Goal: Information Seeking & Learning: Learn about a topic

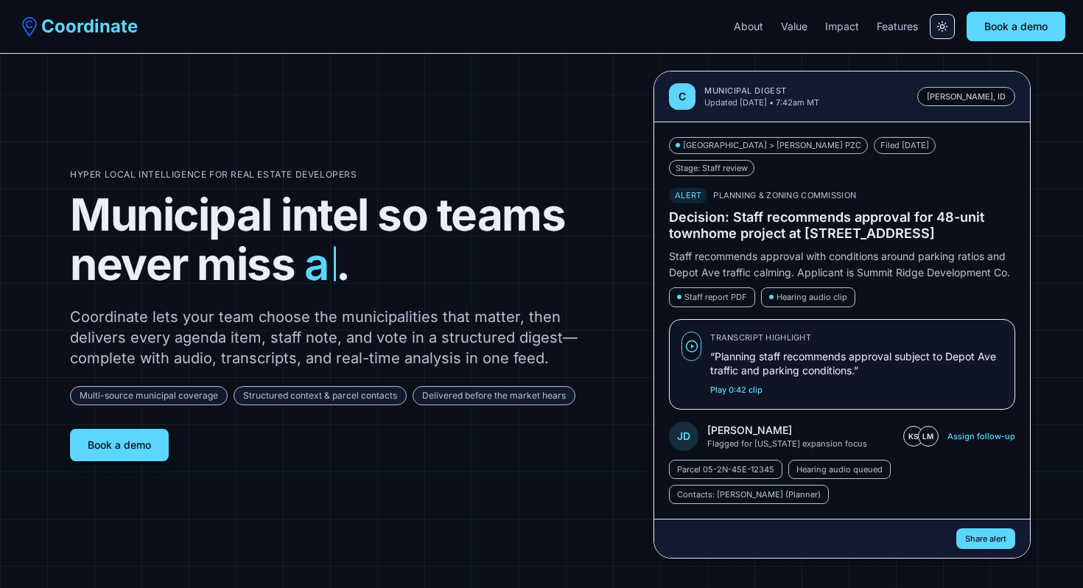
click at [934, 27] on button "Switch to light mode" at bounding box center [941, 26] width 25 height 25
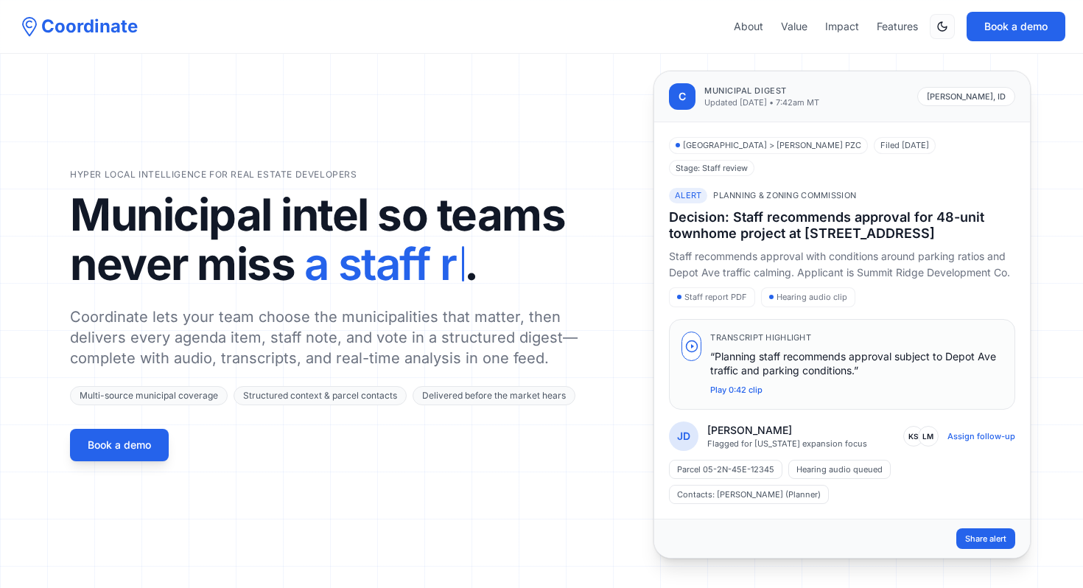
click at [576, 129] on div "Hyper local intelligence for real estate developers Municipal intel so teams ne…" at bounding box center [541, 315] width 943 height 488
click at [524, 393] on span "Delivered before the market hears" at bounding box center [493, 395] width 163 height 19
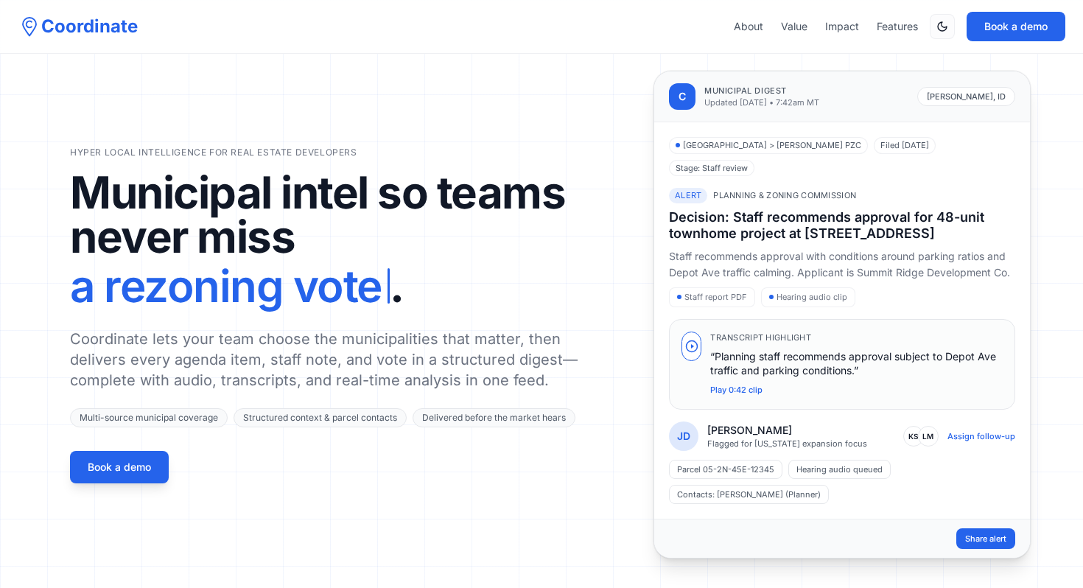
click at [503, 328] on p "Coordinate lets your team choose the municipalities that matter, then delivers …" at bounding box center [324, 359] width 509 height 62
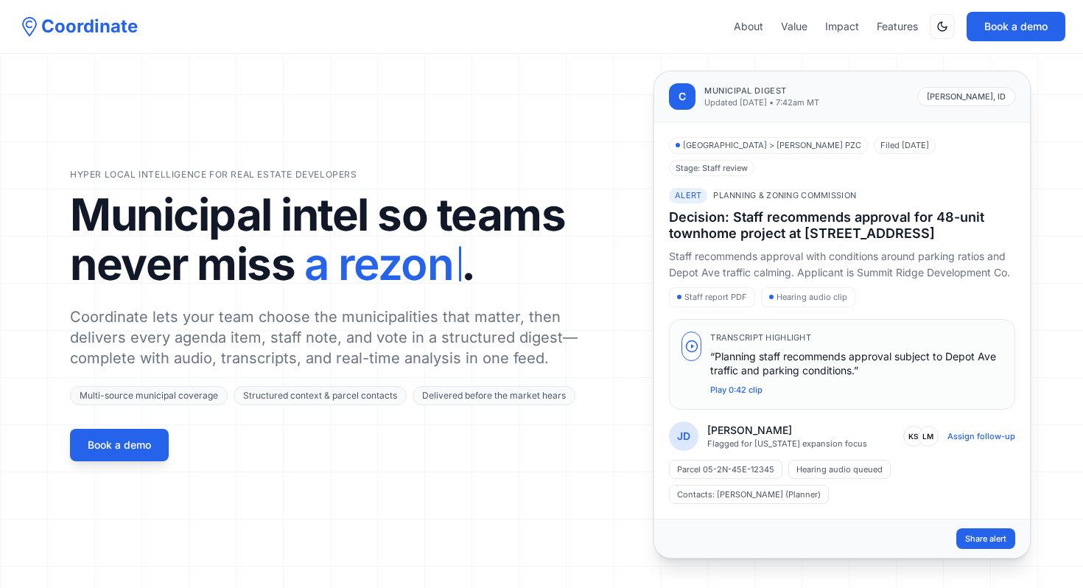
click at [434, 151] on div "Hyper local intelligence for real estate developers Municipal intel so teams ne…" at bounding box center [541, 315] width 943 height 488
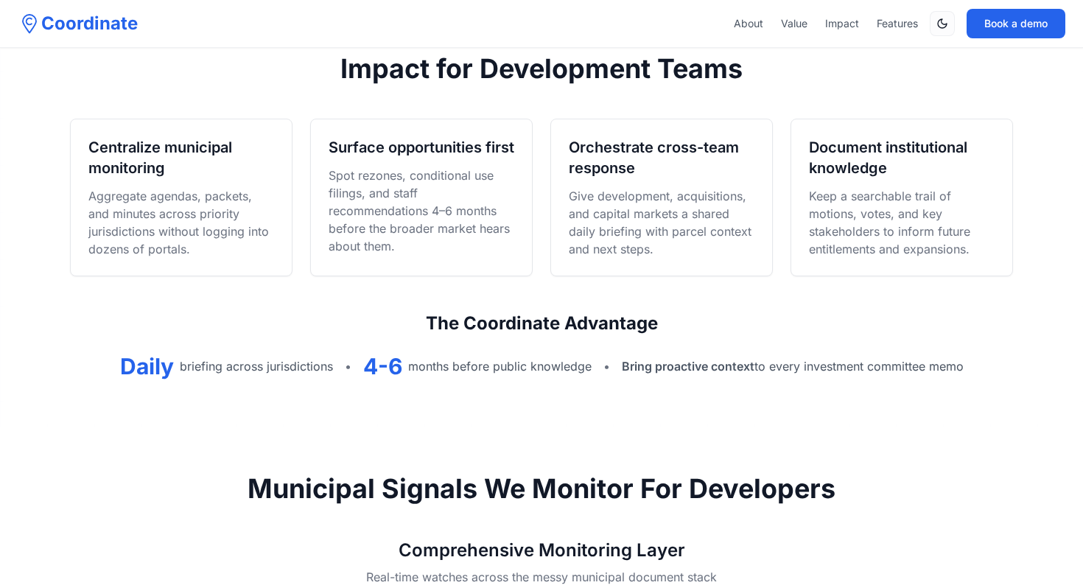
scroll to position [1061, 0]
click at [646, 83] on div "Impact for Development Teams Centralize municipal monitoring Aggregate agendas,…" at bounding box center [541, 216] width 943 height 326
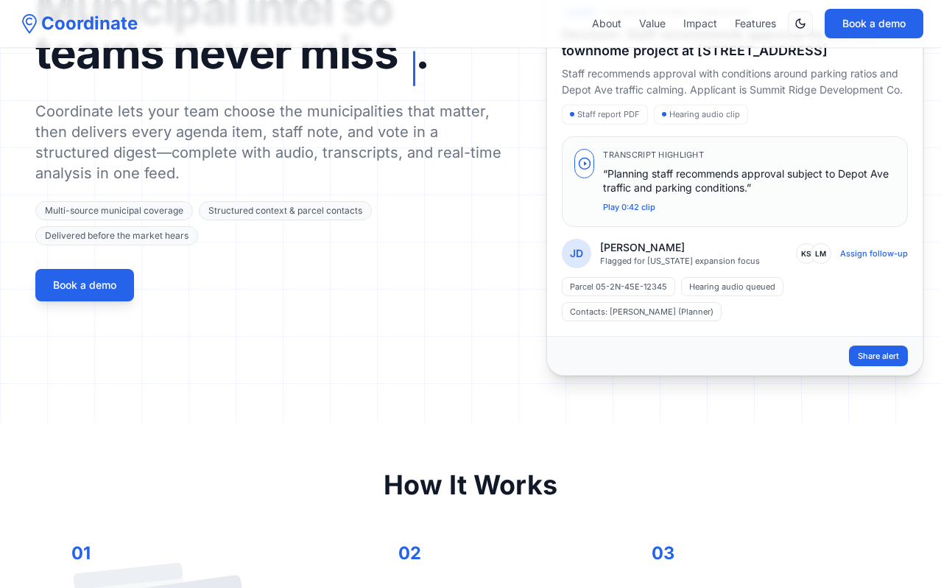
scroll to position [0, 0]
